Goal: Information Seeking & Learning: Learn about a topic

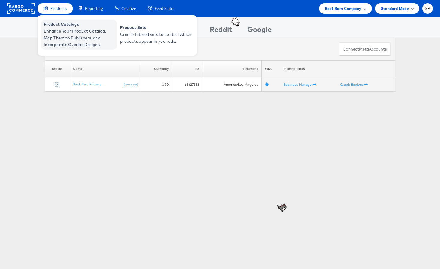
click at [89, 35] on span "Enhance Your Product Catalog, Map Them to Publishers, and Incorporate Overlay D…" at bounding box center [80, 38] width 72 height 20
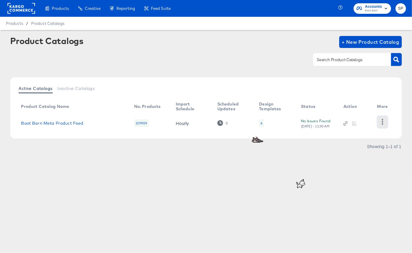
click at [382, 124] on icon "button" at bounding box center [382, 122] width 1 height 6
click at [368, 116] on div "HUD Checks (Internal)" at bounding box center [358, 117] width 60 height 10
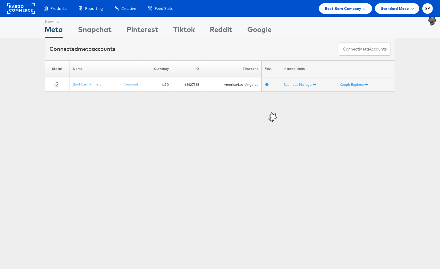
click at [340, 8] on span "Boot Barn Company" at bounding box center [343, 8] width 37 height 6
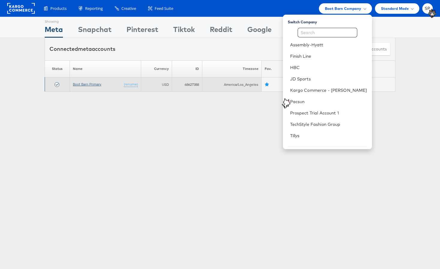
click at [80, 82] on link "Boot Barn Primary" at bounding box center [87, 84] width 28 height 4
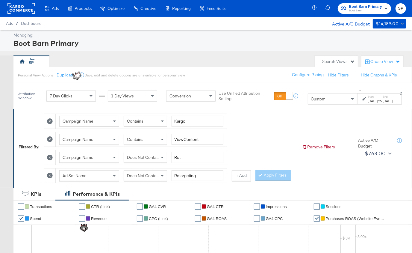
click at [148, 140] on div "Contains" at bounding box center [145, 139] width 43 height 10
click at [264, 174] on button "Apply Filters" at bounding box center [272, 175] width 35 height 11
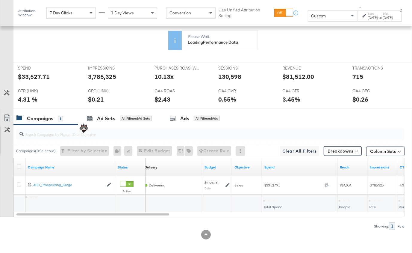
scroll to position [267, 0]
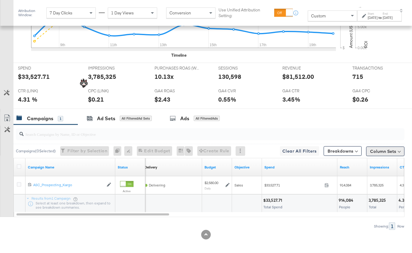
click at [384, 151] on button "Column Sets" at bounding box center [385, 151] width 38 height 10
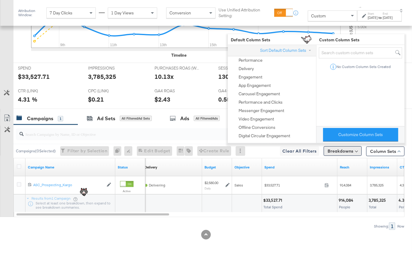
click at [352, 149] on button "Breakdowns" at bounding box center [343, 151] width 38 height 10
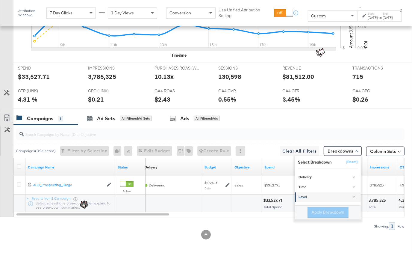
click at [330, 195] on div "Level" at bounding box center [329, 197] width 60 height 5
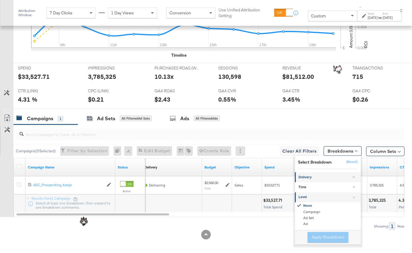
click at [328, 172] on link "Delivery" at bounding box center [328, 177] width 66 height 10
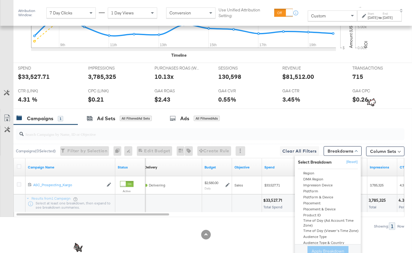
scroll to position [53, 0]
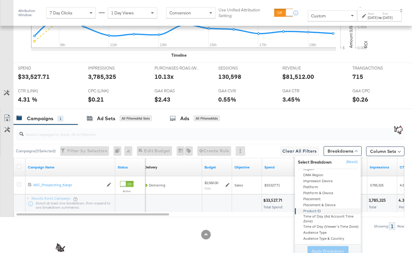
click at [319, 208] on div "Product ID" at bounding box center [328, 211] width 65 height 6
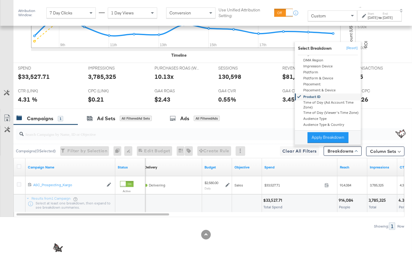
scroll to position [52, 0]
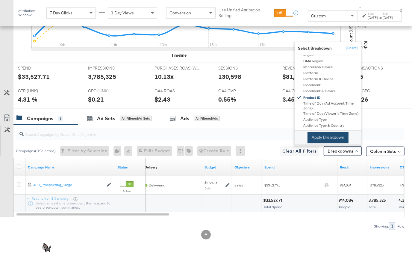
click at [330, 132] on button "Apply Breakdown" at bounding box center [328, 137] width 41 height 11
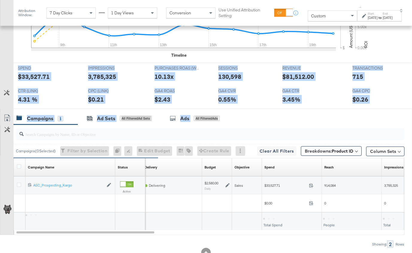
drag, startPoint x: 330, startPoint y: 113, endPoint x: 295, endPoint y: 56, distance: 66.8
click at [295, 56] on div "KPIs Performance & KPIs Customize KPIs ✔ Transactions ✔ CTR (Link) ✔ GA4 CVR ✔ …" at bounding box center [206, 97] width 412 height 353
click at [316, 105] on div "GA4 CTR GA4 CTR 3.45%" at bounding box center [313, 97] width 70 height 23
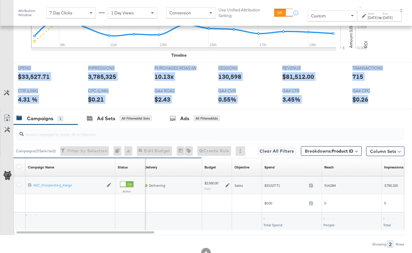
drag, startPoint x: 383, startPoint y: 97, endPoint x: 348, endPoint y: 57, distance: 53.4
click at [348, 57] on div "✔ Transactions ✔ CTR (Link) ✔ GA4 CVR ✔ GA4 CTR ✔ Impressions ✔ Sessions ✔ Spen…" at bounding box center [212, 21] width 399 height 175
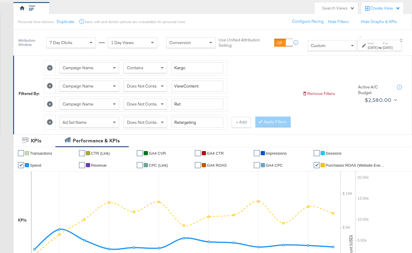
scroll to position [0, 0]
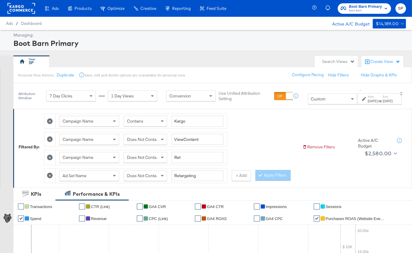
click at [258, 134] on div "Campaign Name Contains Kargo Campaign Name Does Not Contain ViewContent Campaig…" at bounding box center [171, 146] width 254 height 72
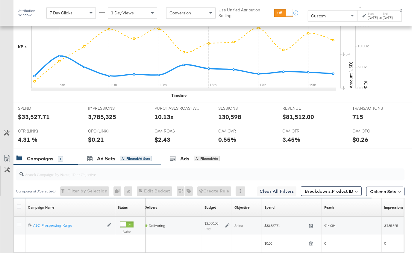
scroll to position [285, 0]
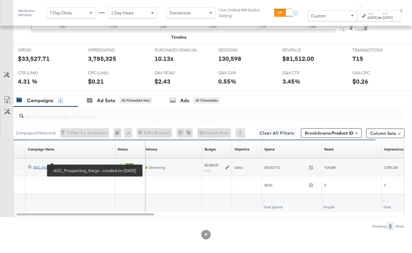
click at [45, 165] on div "ASC_Prospecting_Kargo ASC_Prospecting_Kargo" at bounding box center [68, 167] width 70 height 5
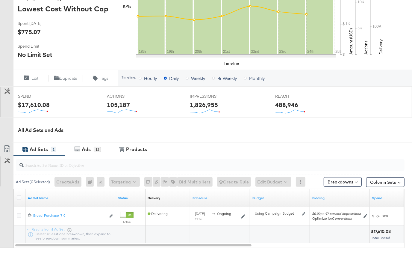
scroll to position [204, 0]
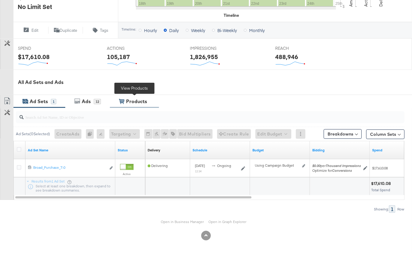
click at [128, 104] on div "View Products Products" at bounding box center [134, 101] width 49 height 13
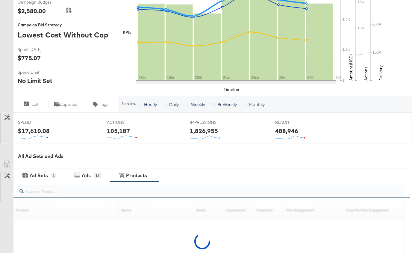
scroll to position [208, 0]
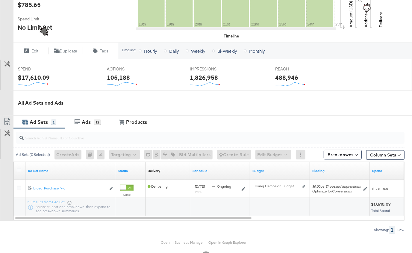
scroll to position [204, 0]
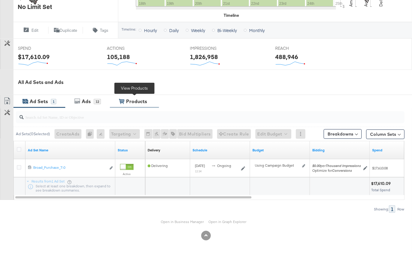
click at [125, 100] on div "Products" at bounding box center [137, 101] width 25 height 7
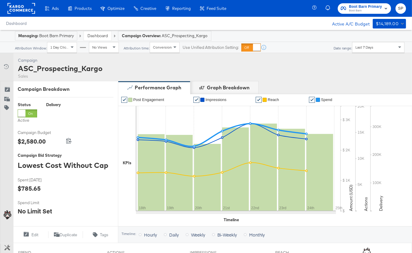
scroll to position [208, 0]
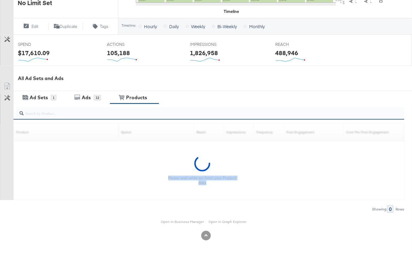
drag, startPoint x: 237, startPoint y: 195, endPoint x: 255, endPoint y: 164, distance: 35.2
click at [255, 164] on div "Please wait while we fetch your Product data" at bounding box center [202, 170] width 405 height 59
click at [265, 180] on div "Please wait while we fetch your Product data" at bounding box center [202, 170] width 405 height 59
click at [7, 85] on div "Customize KPIs Export as CSV" at bounding box center [6, 139] width 13 height 119
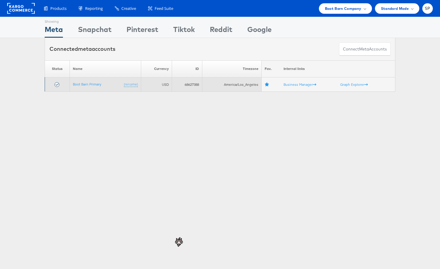
click at [86, 81] on td "Boot Barn Primary (rename)" at bounding box center [105, 85] width 71 height 14
click at [87, 87] on td "Boot Barn Primary (rename)" at bounding box center [105, 85] width 71 height 14
click at [85, 82] on link "Boot Barn Primary" at bounding box center [87, 84] width 28 height 4
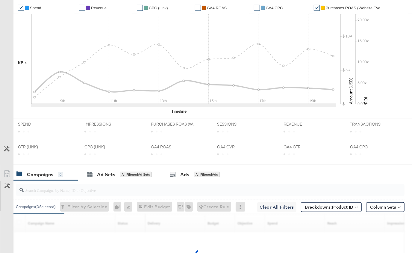
scroll to position [285, 0]
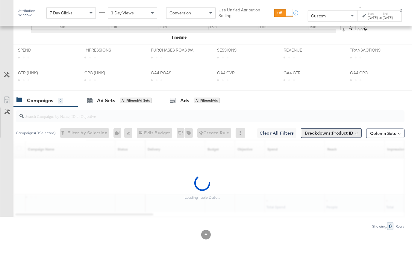
click at [341, 128] on button "Breakdowns: Product ID" at bounding box center [331, 133] width 61 height 10
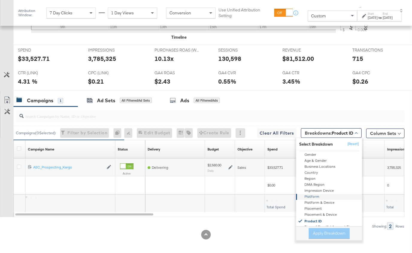
scroll to position [5, 0]
click at [317, 166] on div "Age" at bounding box center [329, 168] width 65 height 6
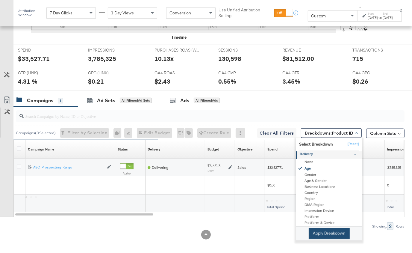
click at [326, 228] on button "Apply Breakdown" at bounding box center [329, 233] width 41 height 11
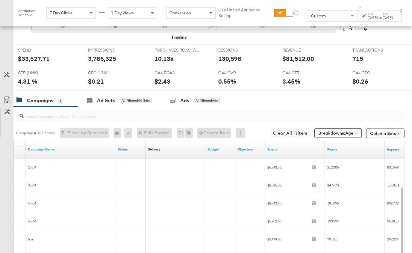
scroll to position [296, 0]
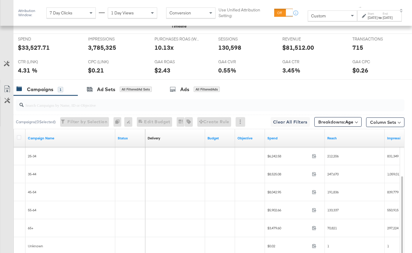
click at [346, 124] on div "Breakdowns: Age" at bounding box center [337, 122] width 47 height 14
click at [344, 120] on span "Breakdowns: Age" at bounding box center [335, 122] width 35 height 6
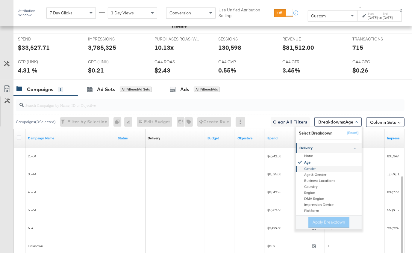
click at [325, 167] on div "Gender" at bounding box center [329, 169] width 65 height 6
click at [328, 217] on button "Apply Breakdown" at bounding box center [328, 222] width 41 height 11
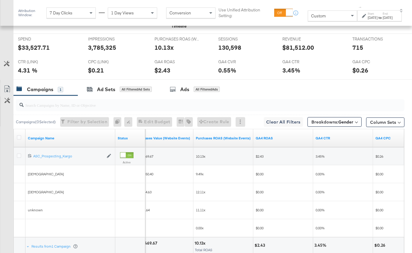
scroll to position [295, 0]
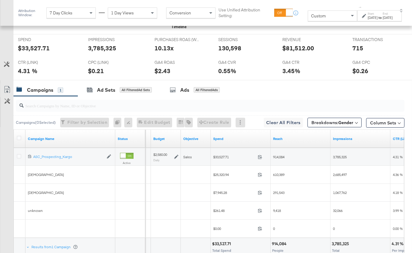
click at [368, 14] on label "Start:" at bounding box center [373, 14] width 10 height 4
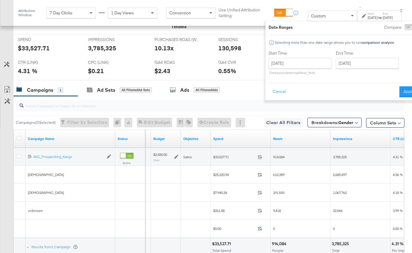
click at [368, 20] on div "[DATE]" at bounding box center [373, 17] width 10 height 5
